Goal: Register for event/course

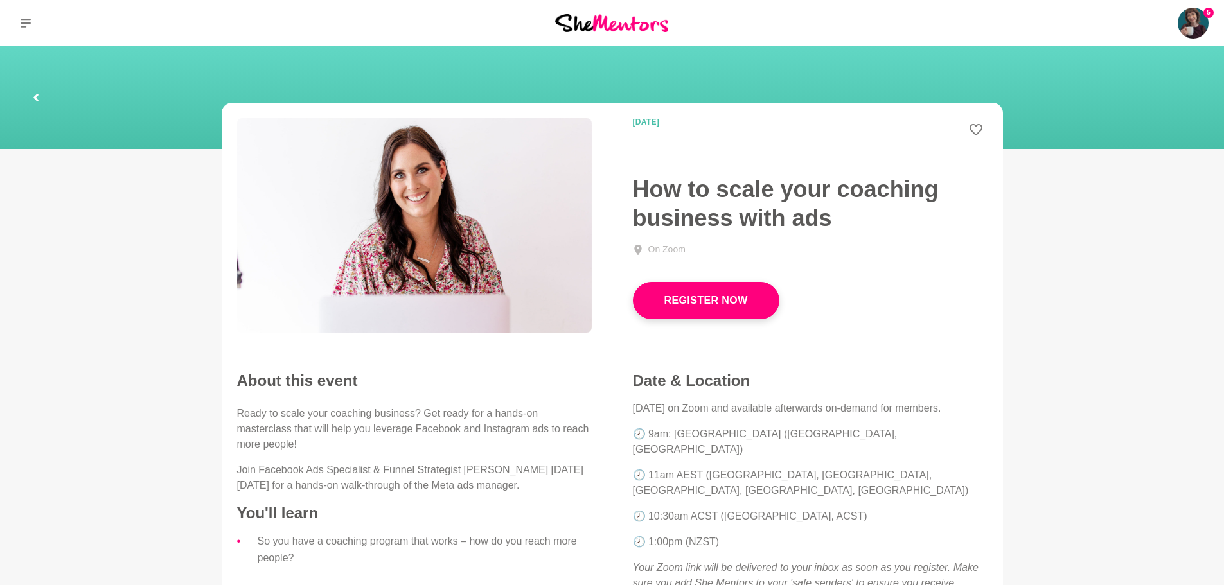
click at [707, 306] on link "Register Now" at bounding box center [706, 300] width 146 height 37
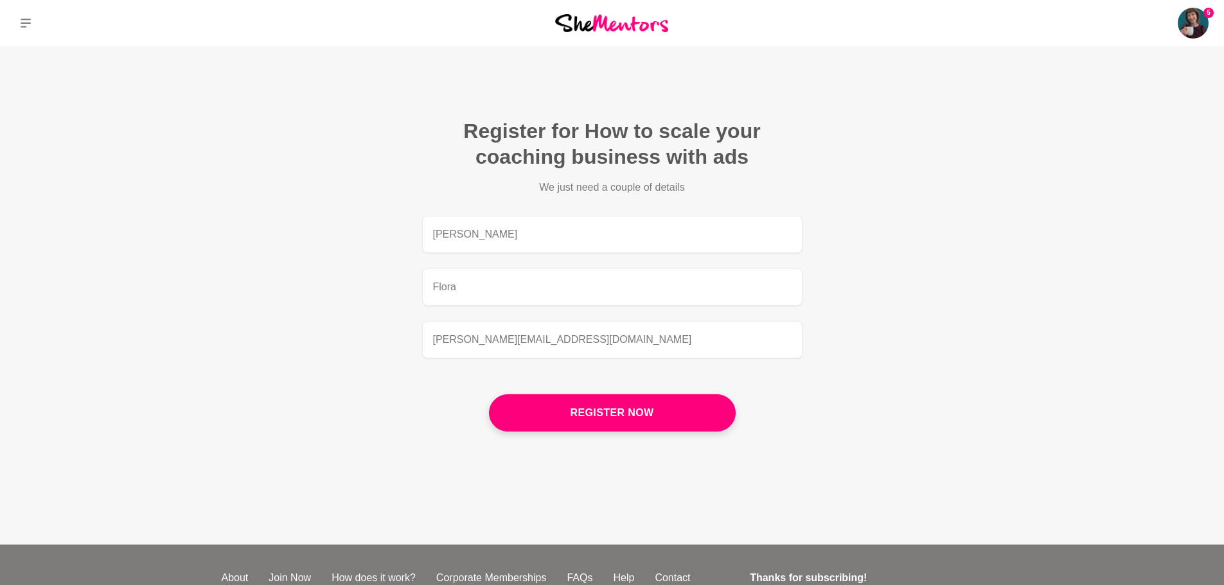
click at [649, 411] on button "Register now" at bounding box center [612, 412] width 247 height 37
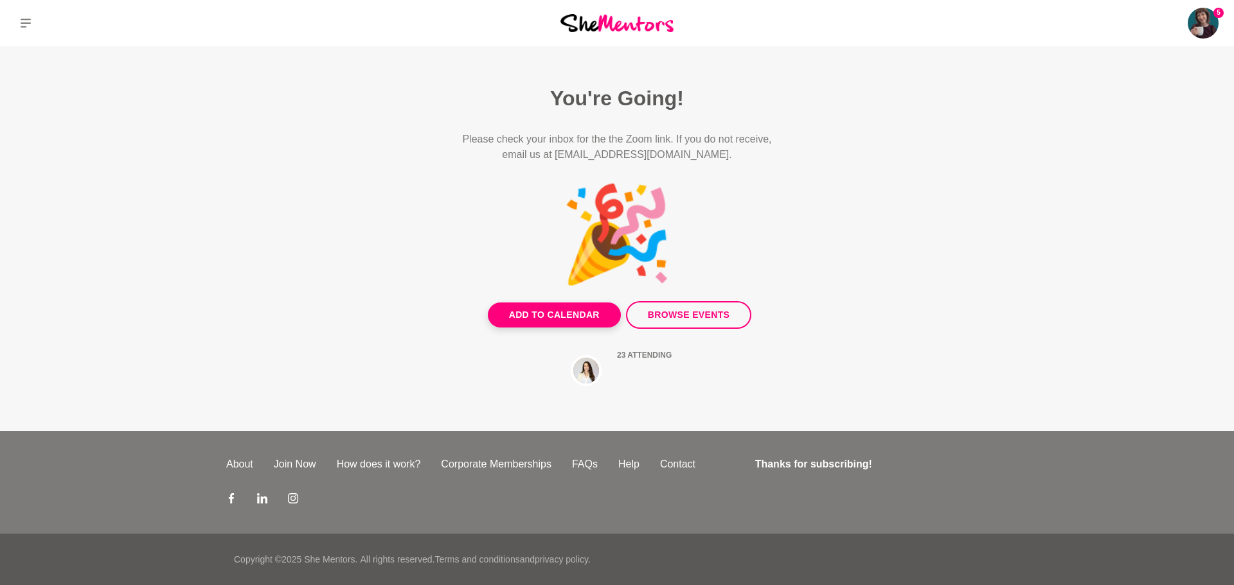
click at [565, 311] on button "Add to Calendar" at bounding box center [554, 315] width 133 height 25
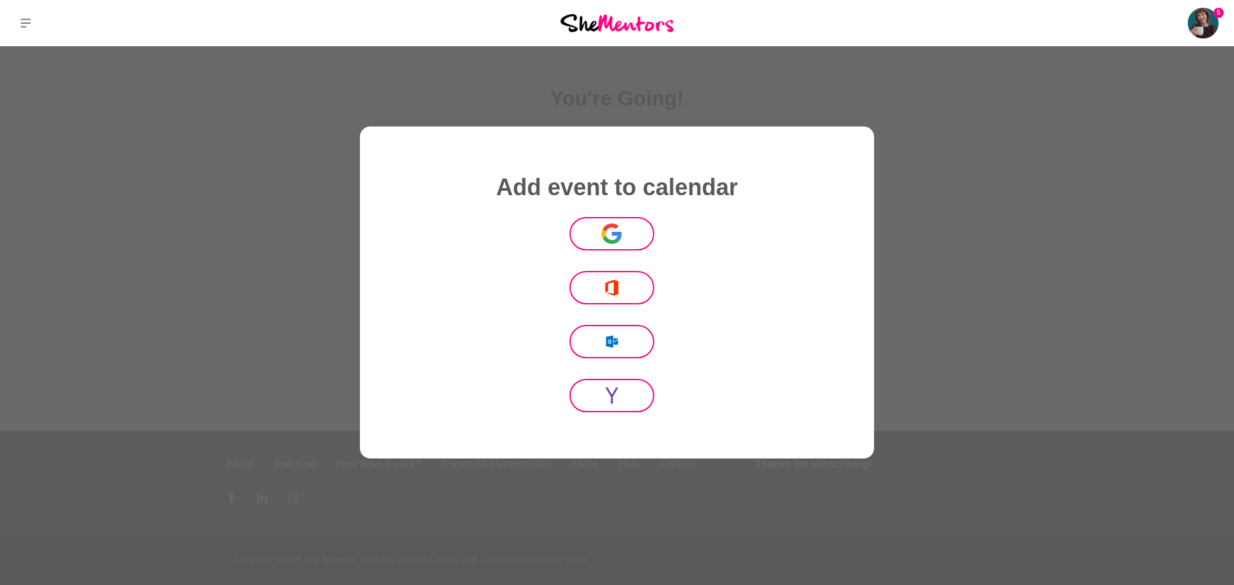
click at [606, 237] on icon at bounding box center [611, 240] width 16 height 8
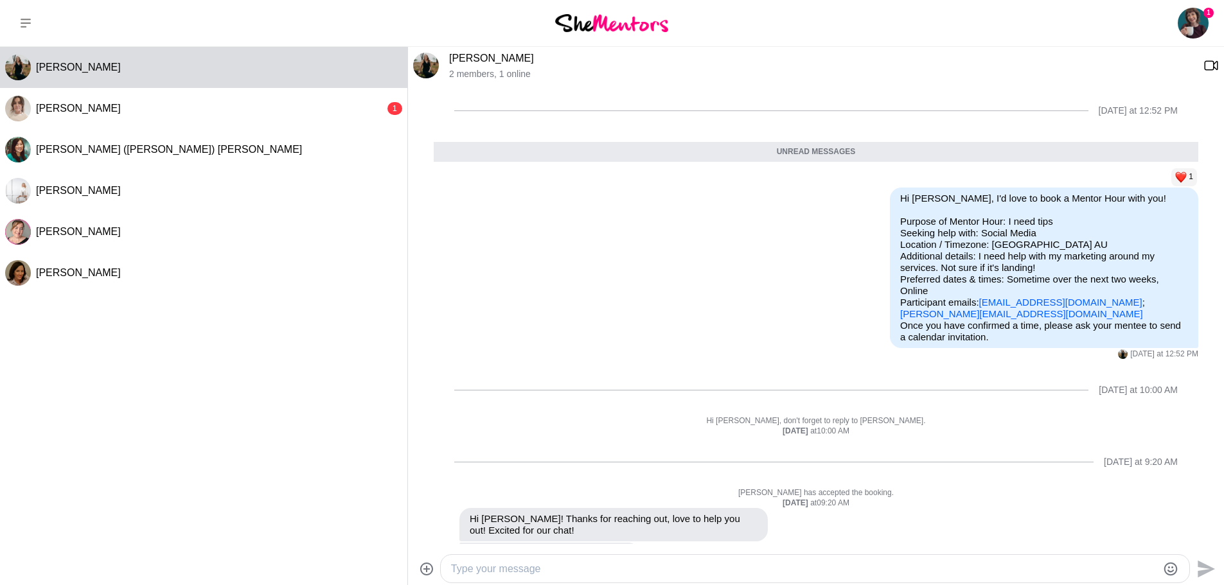
scroll to position [26, 0]
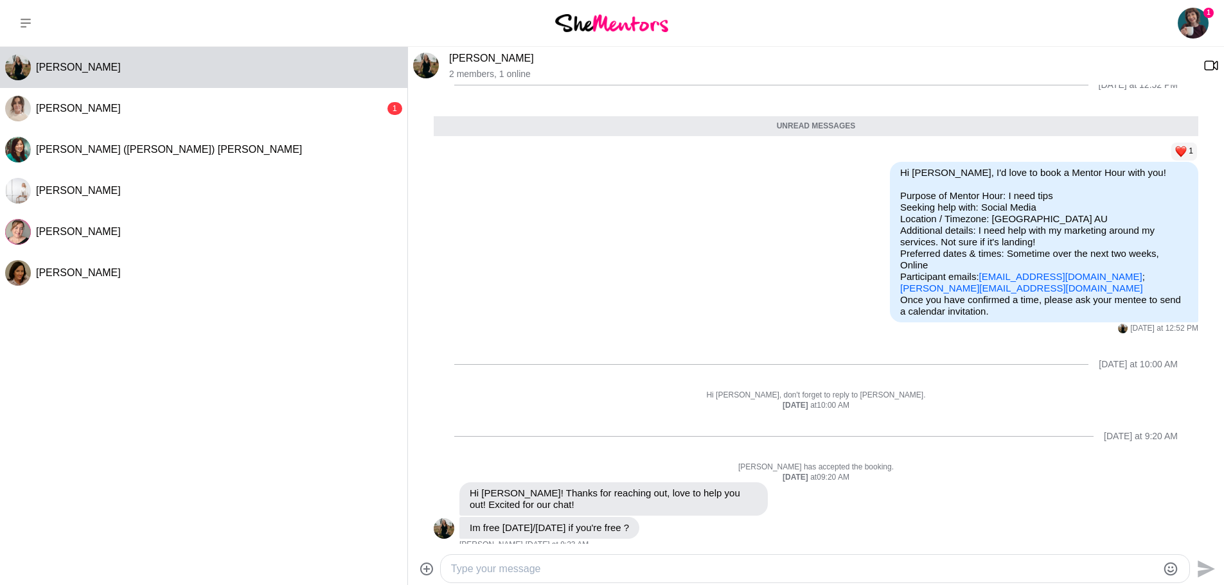
click at [558, 572] on textarea "Type your message" at bounding box center [804, 569] width 706 height 15
click at [640, 554] on div at bounding box center [815, 568] width 750 height 29
click at [488, 580] on div at bounding box center [815, 569] width 748 height 28
click at [486, 574] on textarea "Type your message" at bounding box center [804, 569] width 706 height 15
click at [645, 557] on div at bounding box center [815, 569] width 748 height 28
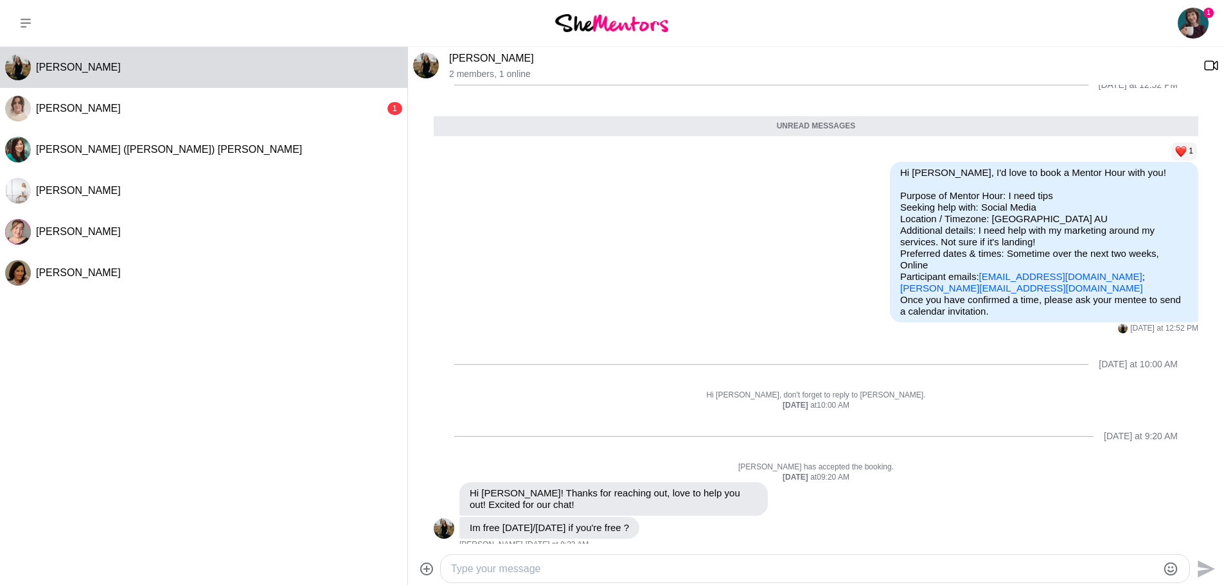
click at [645, 557] on div at bounding box center [815, 569] width 748 height 28
click at [633, 560] on div at bounding box center [804, 568] width 706 height 17
click at [618, 569] on textarea "Type your message" at bounding box center [804, 569] width 706 height 15
drag, startPoint x: 617, startPoint y: 571, endPoint x: 666, endPoint y: 563, distance: 48.9
click at [617, 571] on textarea "Hello! Thanks for the reply and ex" at bounding box center [804, 569] width 706 height 15
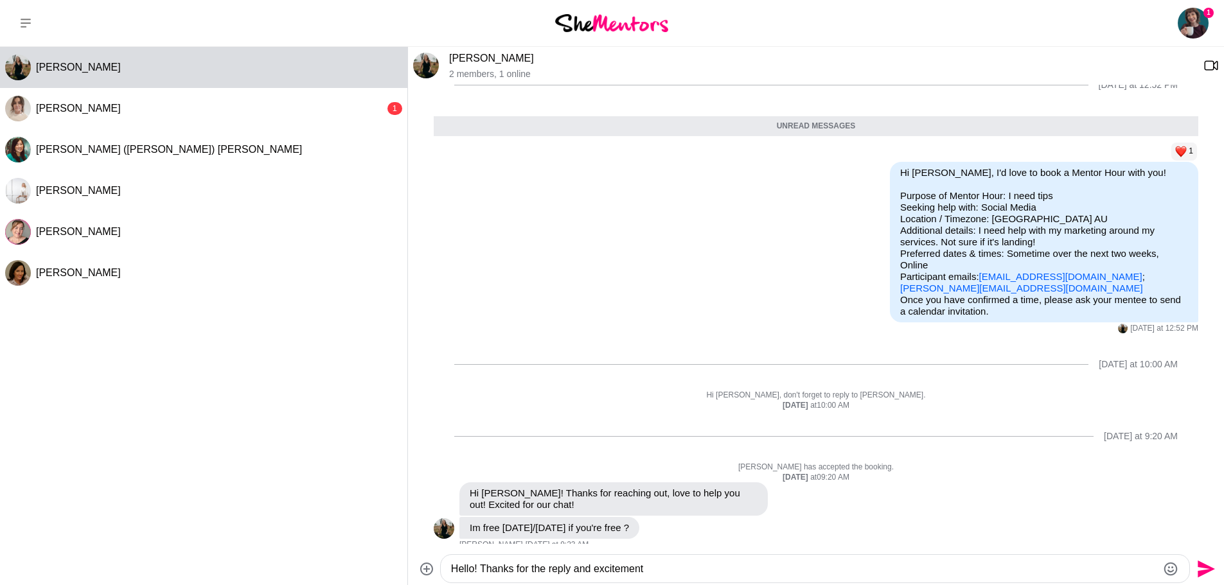
type textarea "Hello! Thanks for the reply and excitement!"
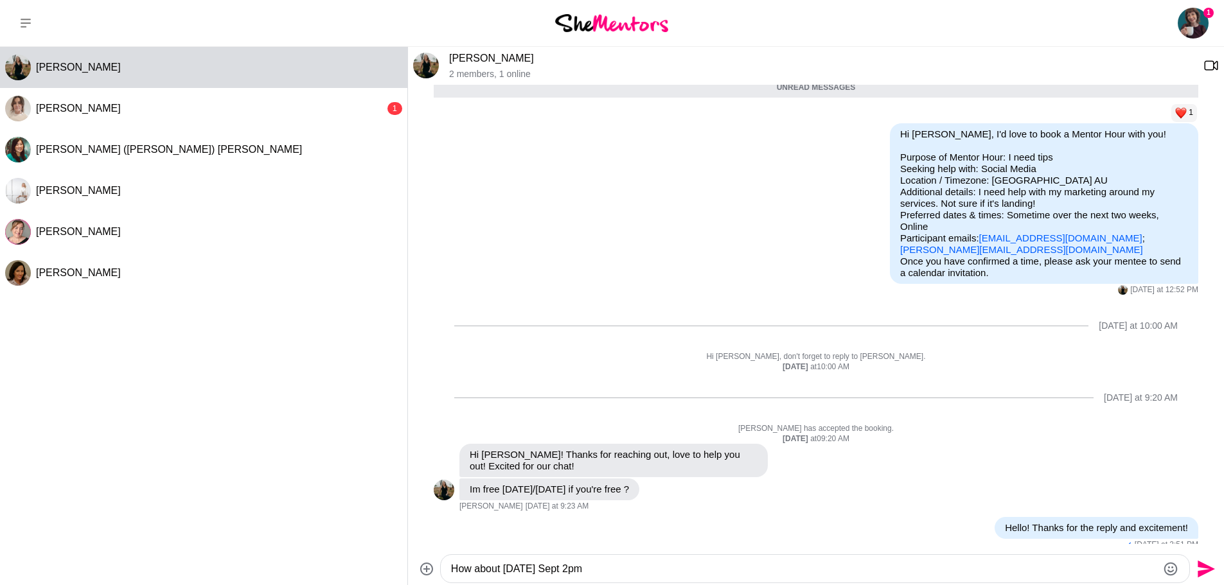
drag, startPoint x: 566, startPoint y: 568, endPoint x: 618, endPoint y: 570, distance: 52.1
click at [567, 568] on textarea "How about Tuesday Sept 2pm" at bounding box center [804, 569] width 706 height 15
type textarea "How about Tuesday Sept 9th at 2pm?"
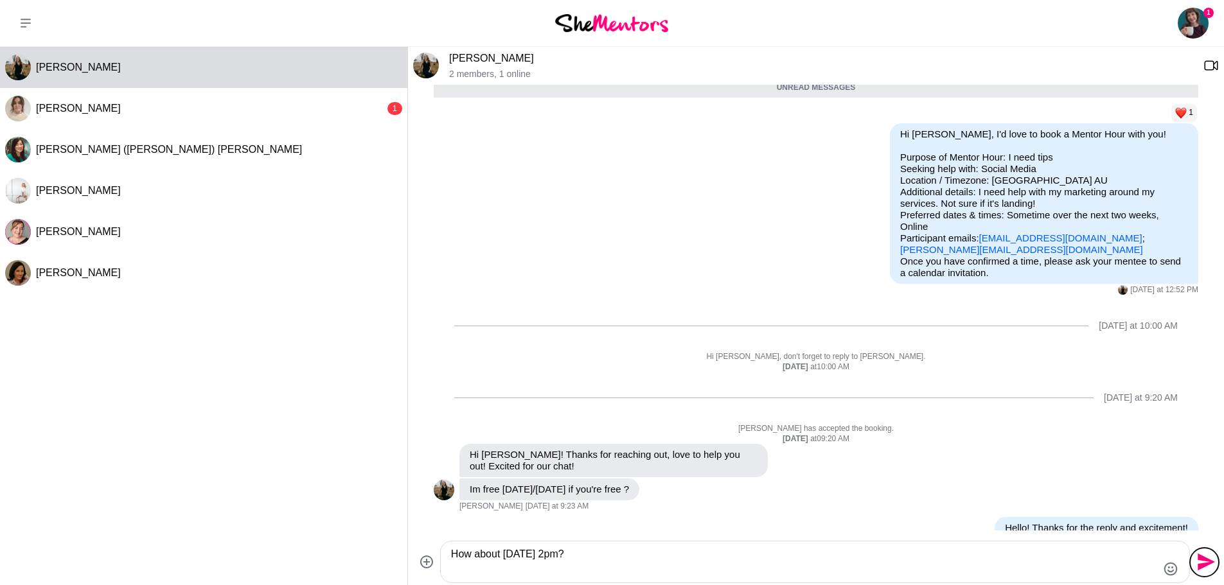
click at [1198, 562] on icon "Send" at bounding box center [1204, 562] width 21 height 21
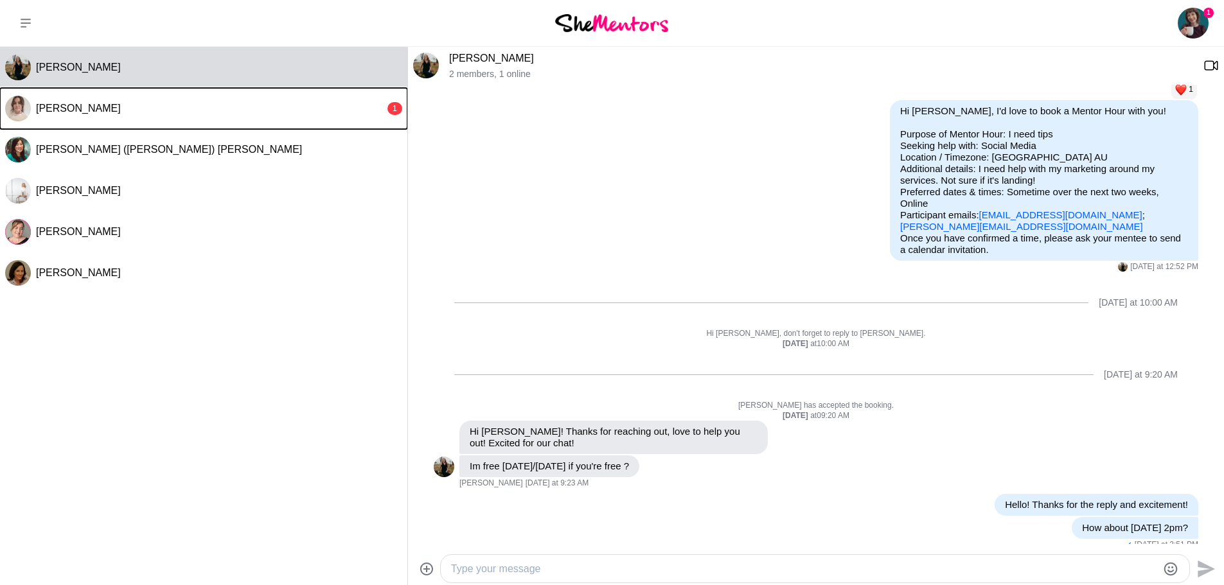
click at [297, 100] on button "Elle Thorne 1" at bounding box center [203, 108] width 407 height 41
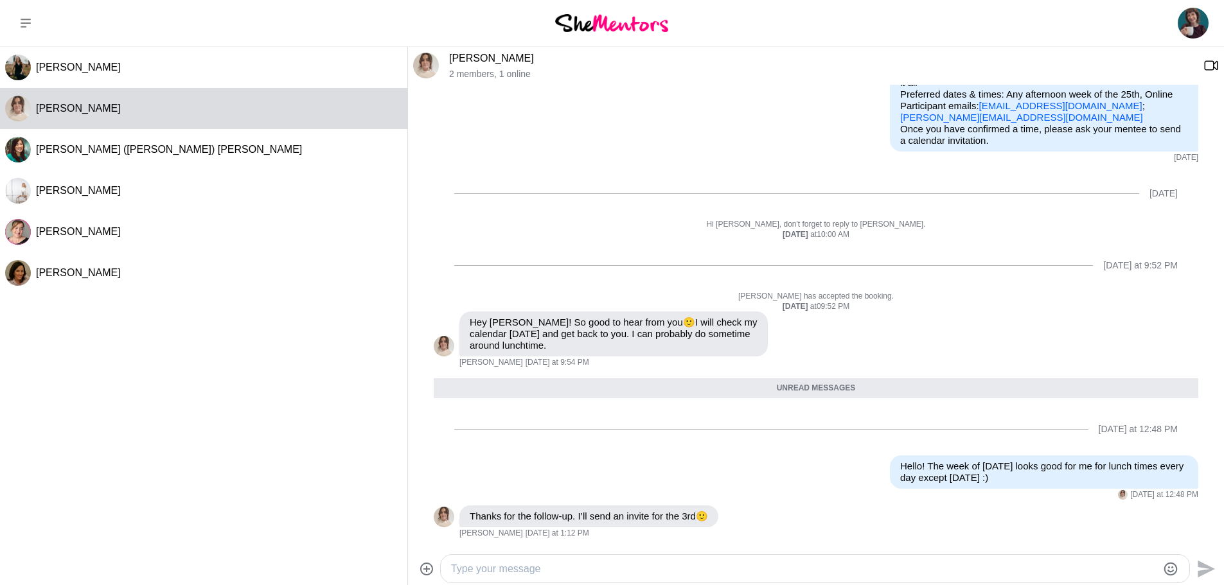
scroll to position [145, 0]
